Goal: Task Accomplishment & Management: Manage account settings

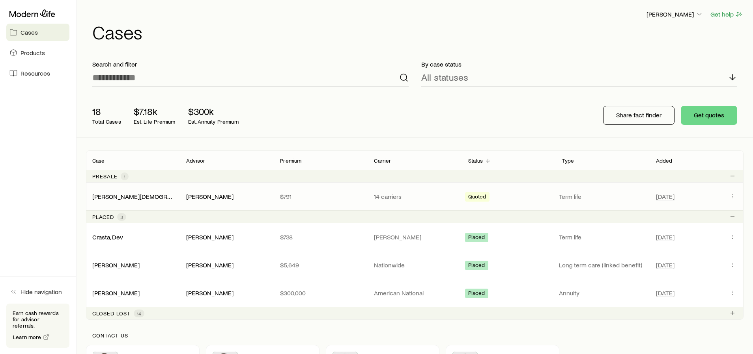
click at [131, 197] on div "[PERSON_NAME][DEMOGRAPHIC_DATA]" at bounding box center [133, 197] width 94 height 8
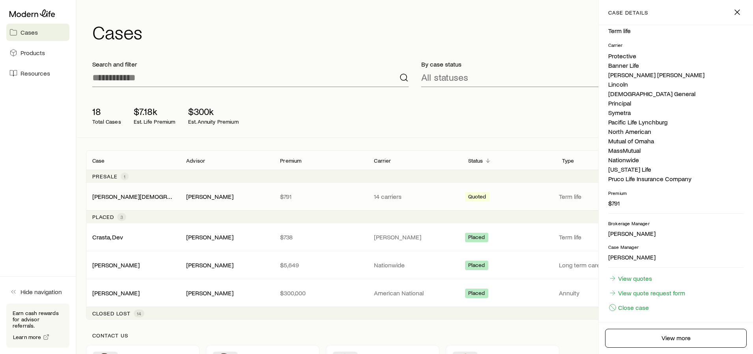
scroll to position [147, 0]
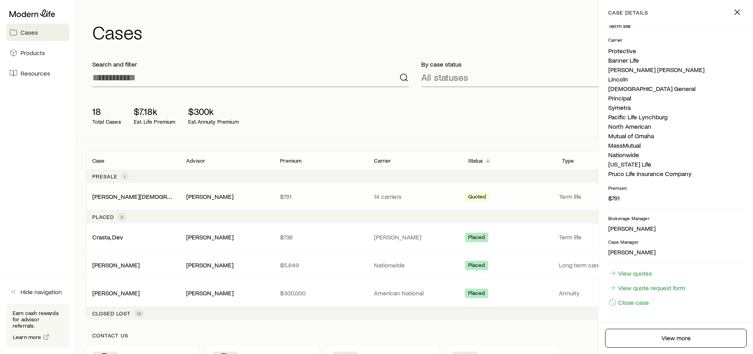
click at [501, 114] on div "18 Total Cases $7.18k Est. Life Premium $300k Est. Annuity Premium Share fact f…" at bounding box center [414, 115] width 657 height 44
click at [349, 50] on div "Baji Puram Get help Cases" at bounding box center [414, 25] width 657 height 51
click at [737, 10] on icon "button" at bounding box center [736, 11] width 9 height 9
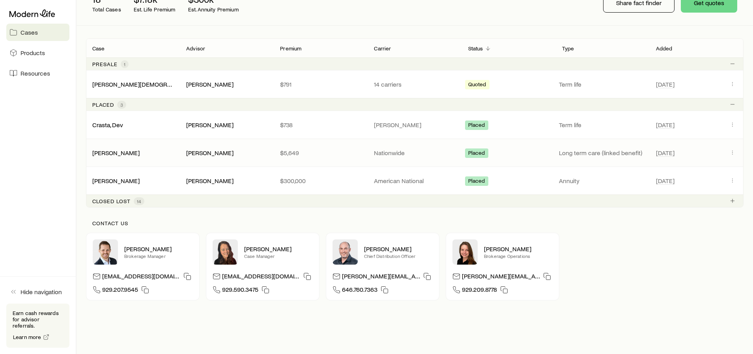
scroll to position [118, 0]
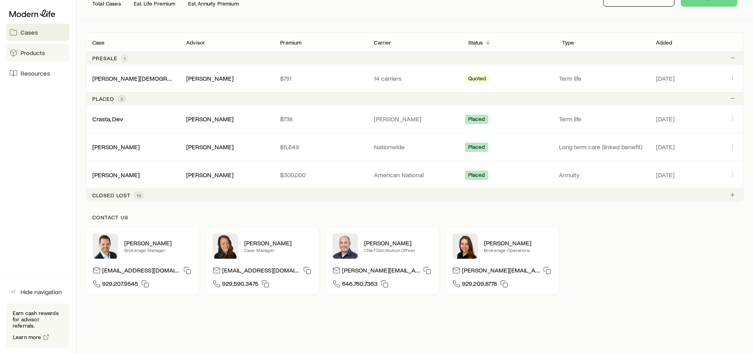
click at [39, 55] on span "Products" at bounding box center [33, 53] width 24 height 8
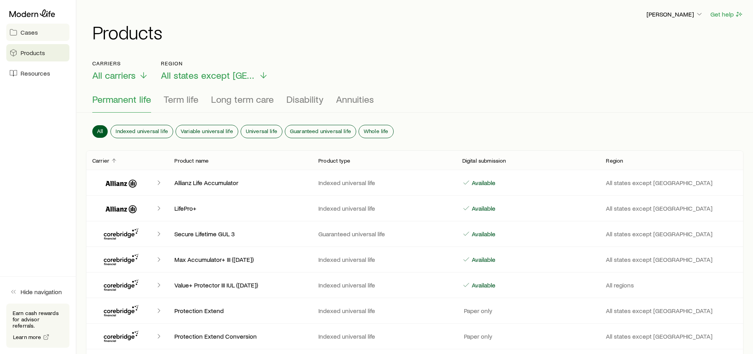
click at [34, 34] on span "Cases" at bounding box center [29, 32] width 17 height 8
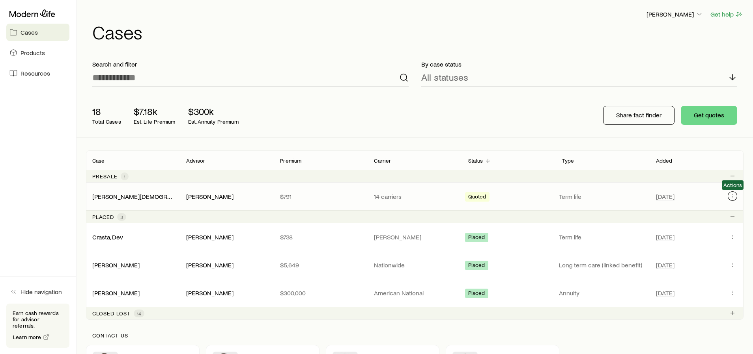
click at [732, 197] on icon "Client cases" at bounding box center [732, 196] width 6 height 6
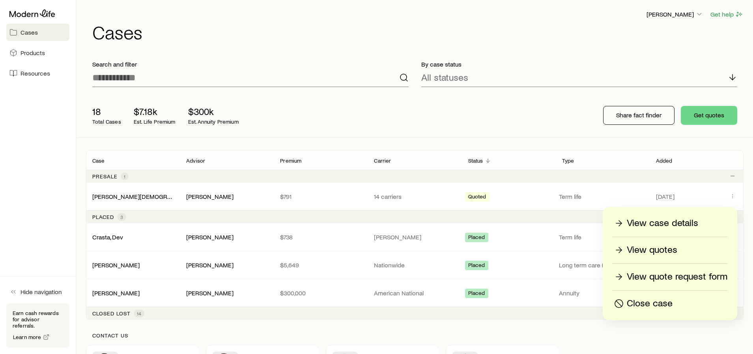
click at [665, 223] on p "View case details" at bounding box center [662, 223] width 71 height 13
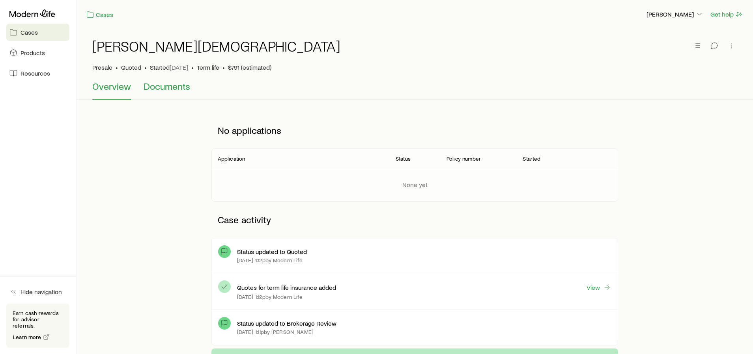
click at [176, 87] on span "Documents" at bounding box center [167, 86] width 47 height 11
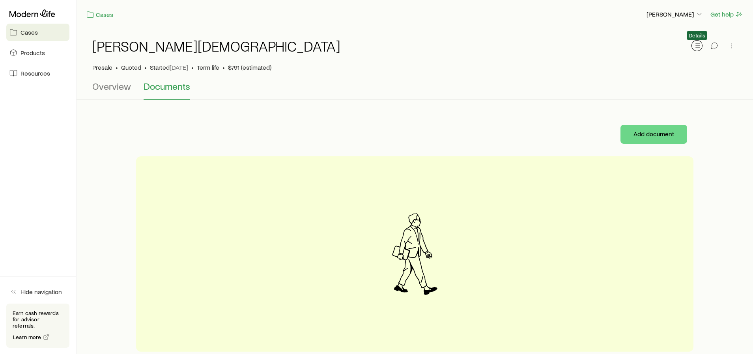
click at [696, 46] on line "button" at bounding box center [698, 46] width 4 height 0
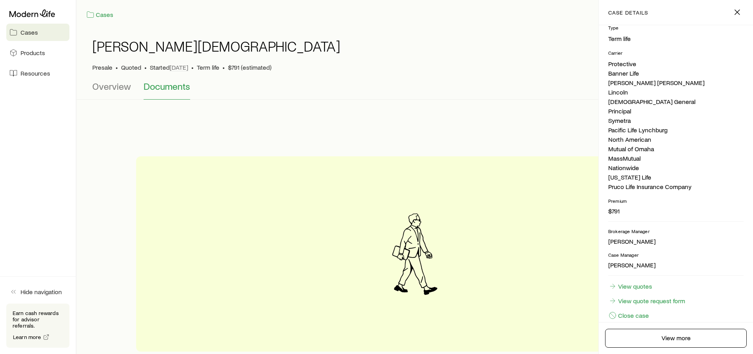
scroll to position [147, 0]
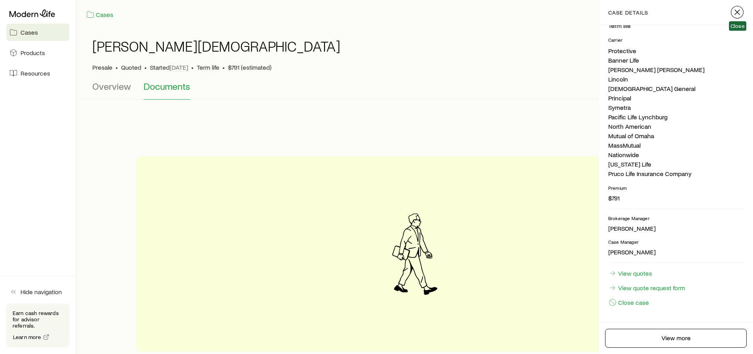
click at [740, 10] on icon "button" at bounding box center [736, 11] width 9 height 9
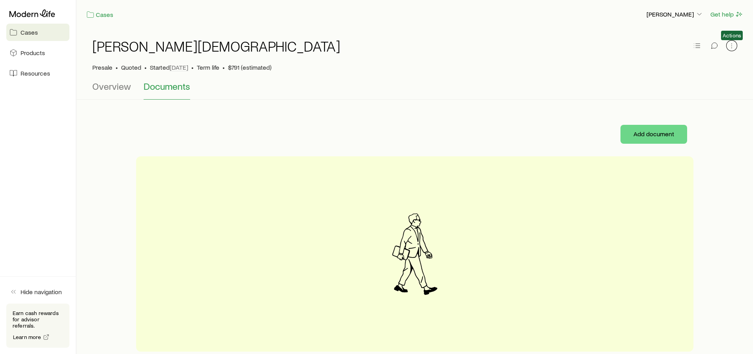
click at [731, 47] on icon "button" at bounding box center [732, 46] width 8 height 8
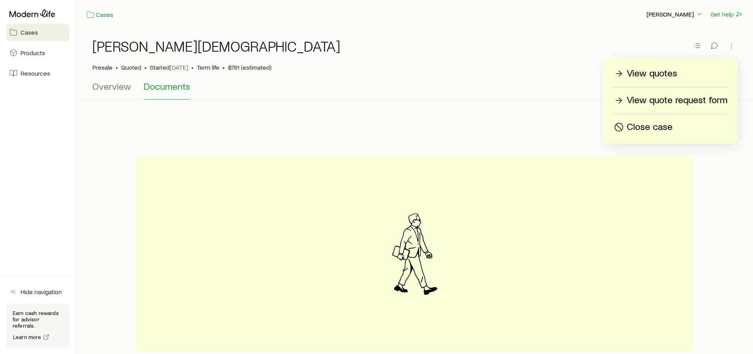
click at [633, 40] on div "[PERSON_NAME][DEMOGRAPHIC_DATA]" at bounding box center [414, 50] width 645 height 25
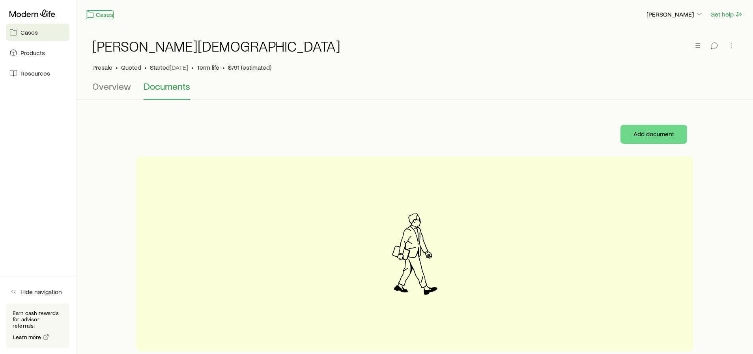
click at [104, 14] on link "Cases" at bounding box center [100, 14] width 28 height 9
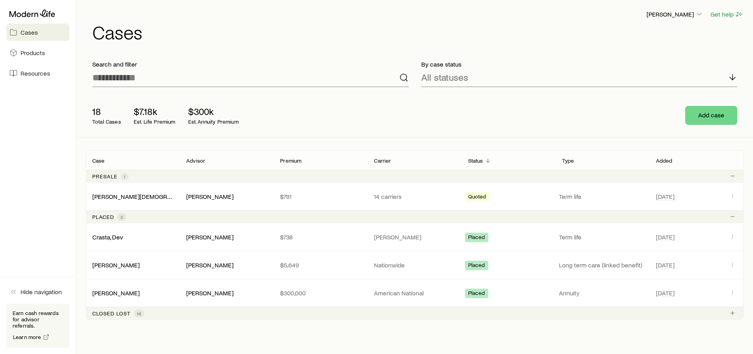
drag, startPoint x: 210, startPoint y: 47, endPoint x: 210, endPoint y: 52, distance: 5.1
click at [210, 47] on div "Baji Puram Get help Cases" at bounding box center [414, 25] width 657 height 51
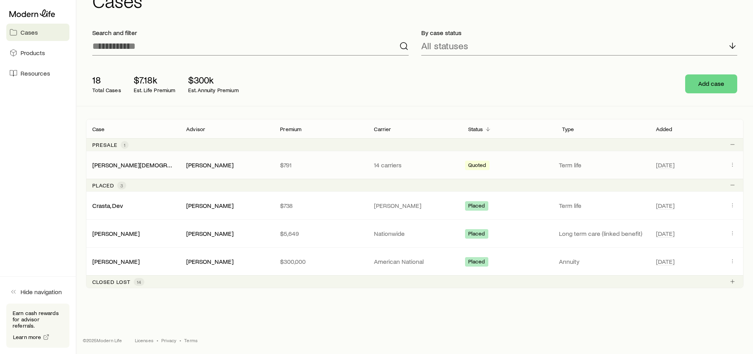
scroll to position [32, 0]
click at [34, 15] on icon at bounding box center [32, 13] width 46 height 8
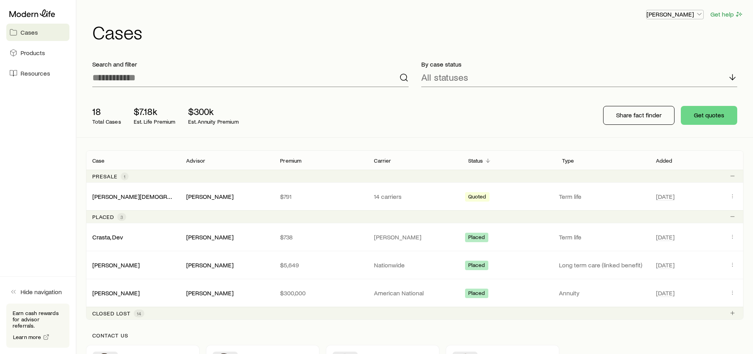
click at [700, 14] on icon "button" at bounding box center [699, 14] width 8 height 8
click at [701, 14] on icon "button" at bounding box center [699, 14] width 8 height 8
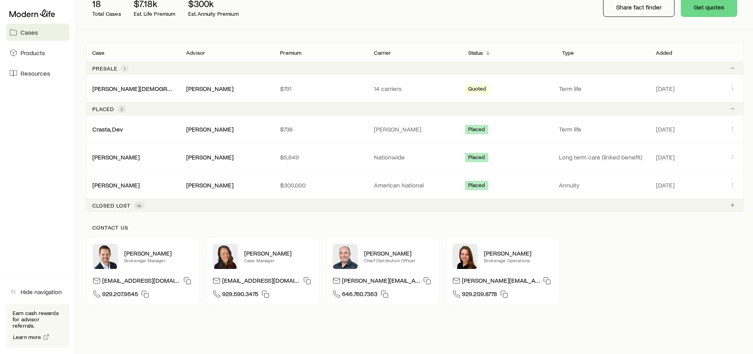
scroll to position [138, 0]
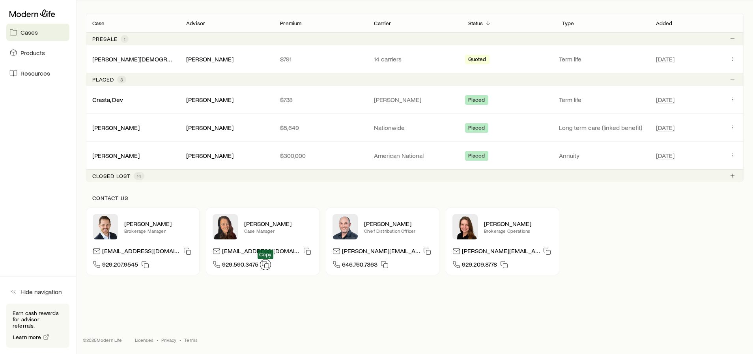
click at [265, 265] on icon "button" at bounding box center [265, 265] width 8 height 8
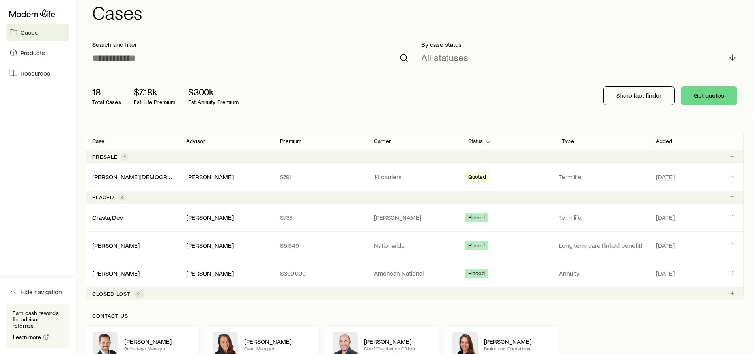
scroll to position [19, 0]
